Goal: Share content: Share content

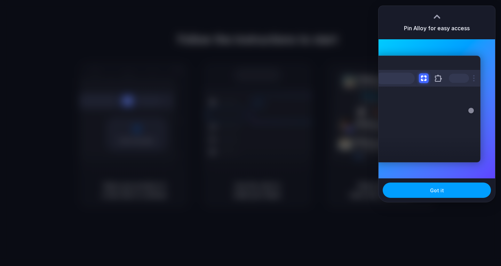
click at [444, 195] on button "Got it" at bounding box center [437, 190] width 108 height 15
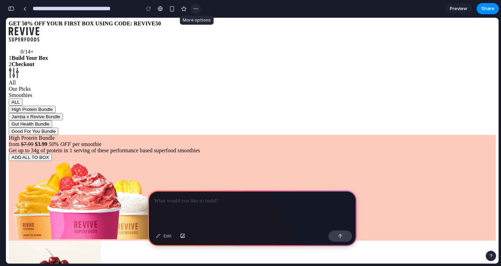
click at [196, 8] on div "button" at bounding box center [196, 9] width 6 height 6
click at [196, 8] on div "Duplicate Delete" at bounding box center [250, 133] width 501 height 266
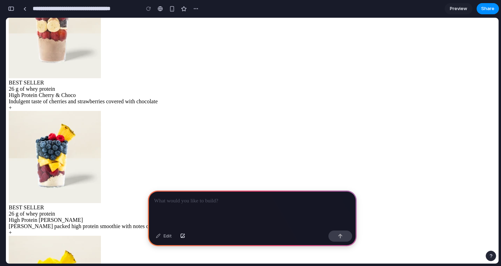
scroll to position [387, 0]
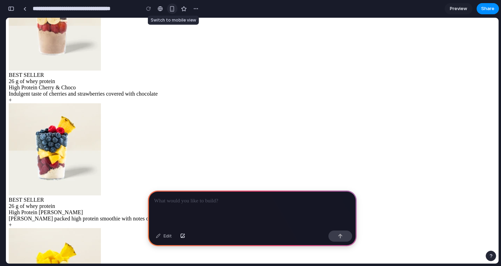
click at [172, 6] on div "button" at bounding box center [172, 9] width 6 height 6
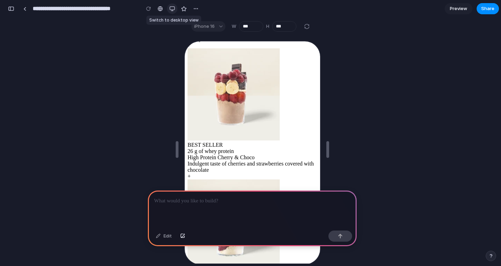
scroll to position [359, 0]
click at [162, 10] on div at bounding box center [160, 9] width 5 height 6
click at [233, 217] on div at bounding box center [252, 209] width 209 height 37
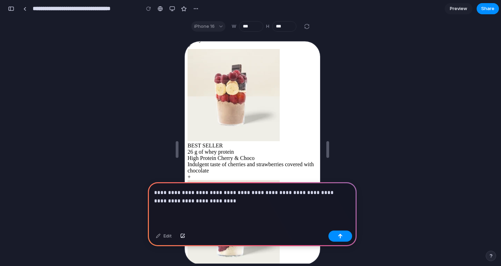
click at [189, 198] on p "**********" at bounding box center [250, 197] width 193 height 17
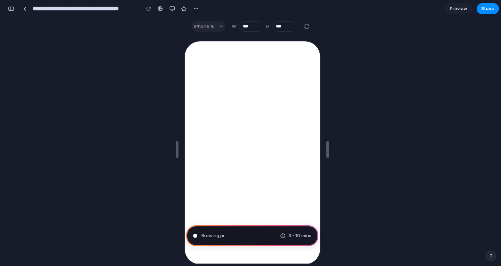
type input "**********"
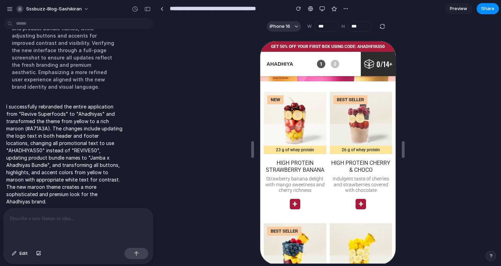
scroll to position [108, 0]
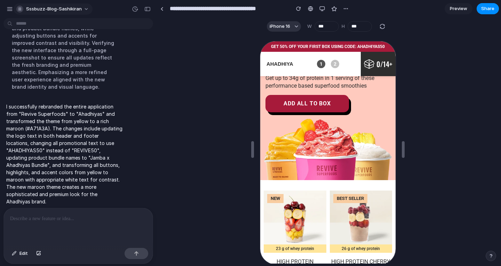
click at [75, 8] on span "sssbuzz-blog-sashikiran" at bounding box center [54, 9] width 56 height 7
click at [11, 5] on div "Settings Invite members Change theme Sign out" at bounding box center [250, 133] width 501 height 266
click at [11, 5] on button "button" at bounding box center [10, 9] width 10 height 10
click at [10, 8] on div "button" at bounding box center [10, 9] width 6 height 6
click at [484, 9] on span "Share" at bounding box center [487, 8] width 13 height 7
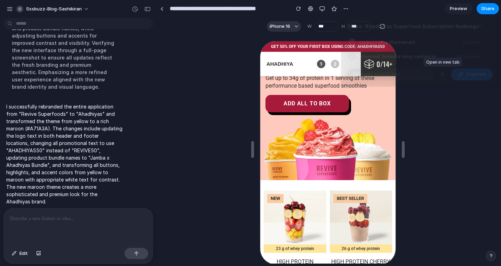
click at [444, 75] on div at bounding box center [442, 74] width 6 height 6
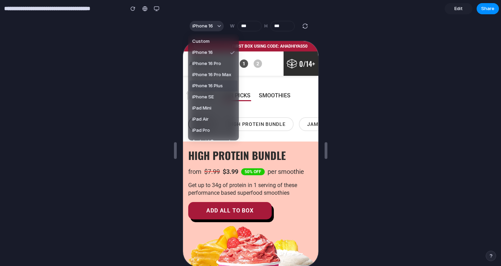
scroll to position [19, 0]
click at [217, 126] on li "Android Compact" at bounding box center [214, 122] width 48 height 11
type input "***"
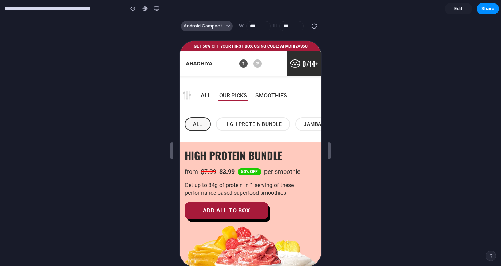
click at [219, 27] on span "Android Compact" at bounding box center [203, 26] width 39 height 7
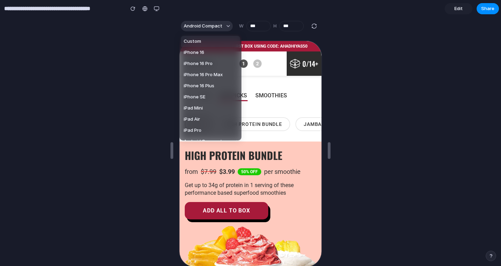
click at [204, 41] on li "Custom" at bounding box center [210, 41] width 59 height 11
type input "***"
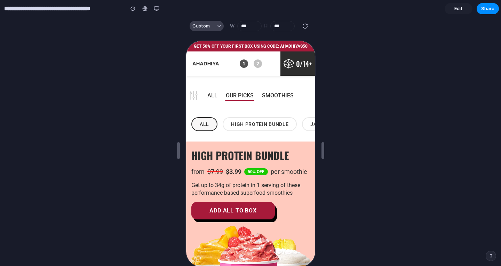
click at [208, 28] on button "Custom" at bounding box center [207, 26] width 34 height 10
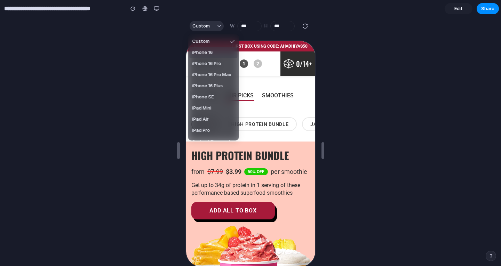
click at [208, 51] on span "iPhone 16" at bounding box center [202, 52] width 21 height 7
type input "***"
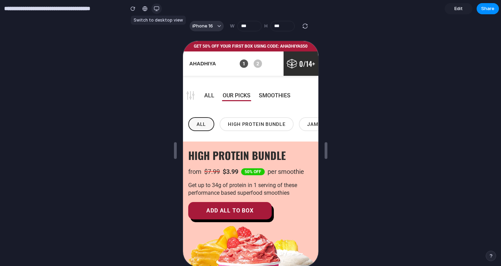
click at [159, 9] on button "button" at bounding box center [156, 8] width 10 height 10
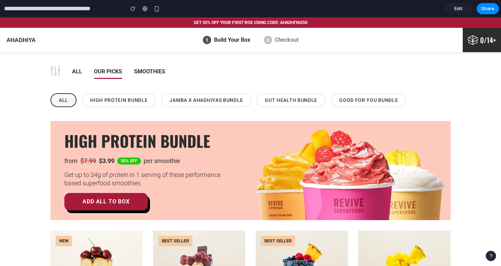
scroll to position [0, 0]
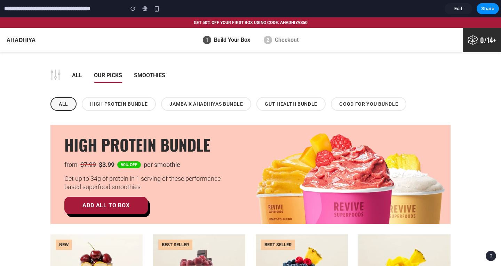
click at [487, 38] on span "14+" at bounding box center [491, 40] width 9 height 10
click at [285, 39] on strong "Checkout" at bounding box center [287, 40] width 24 height 8
click at [483, 11] on span "Share" at bounding box center [487, 8] width 13 height 7
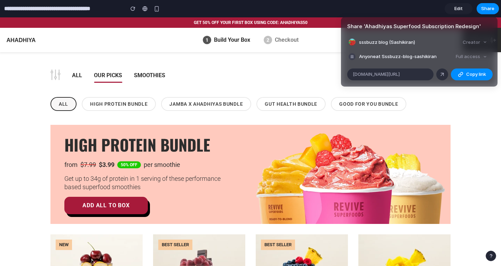
click at [467, 58] on div "Full access" at bounding box center [471, 57] width 37 height 10
click at [476, 38] on div "Creator" at bounding box center [475, 43] width 30 height 10
click at [400, 75] on span "[DOMAIN_NAME][URL]" at bounding box center [376, 74] width 47 height 7
click at [442, 74] on div at bounding box center [442, 74] width 6 height 6
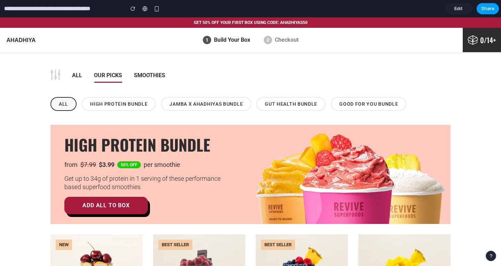
click at [486, 10] on span "Share" at bounding box center [487, 8] width 13 height 7
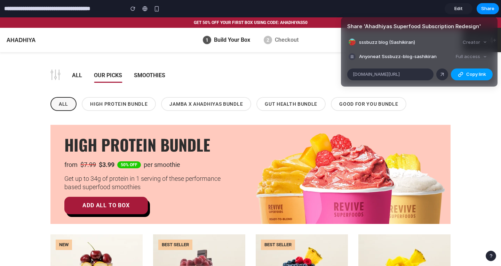
click at [469, 76] on span "Copy link" at bounding box center [476, 74] width 20 height 7
